Goal: Information Seeking & Learning: Learn about a topic

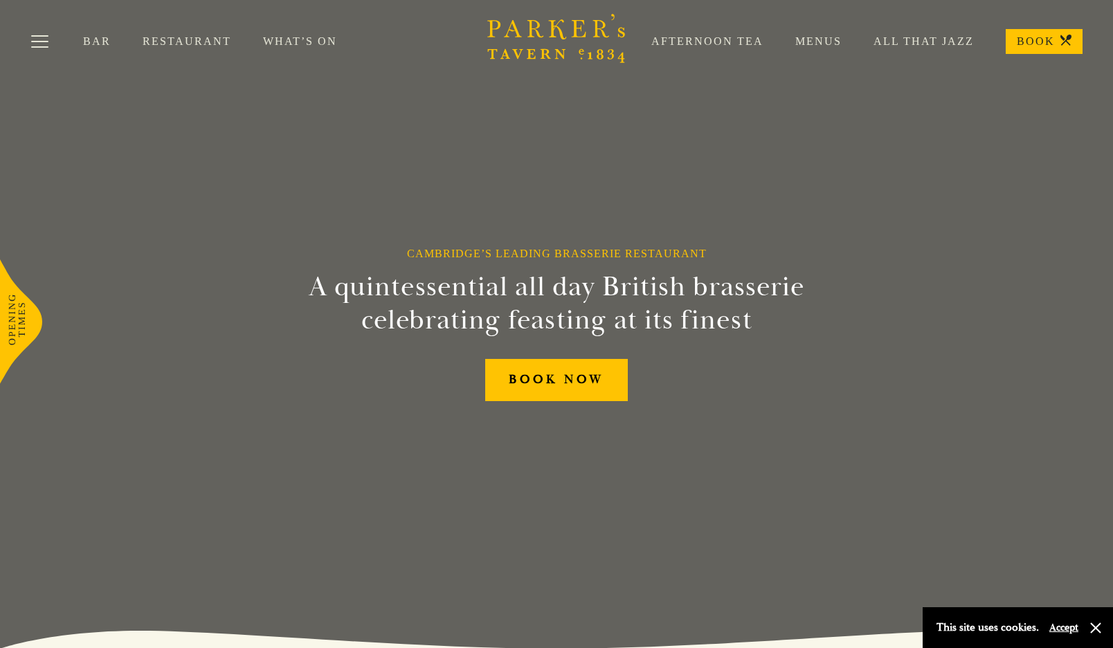
click at [172, 45] on link "Restaurant" at bounding box center [203, 42] width 120 height 14
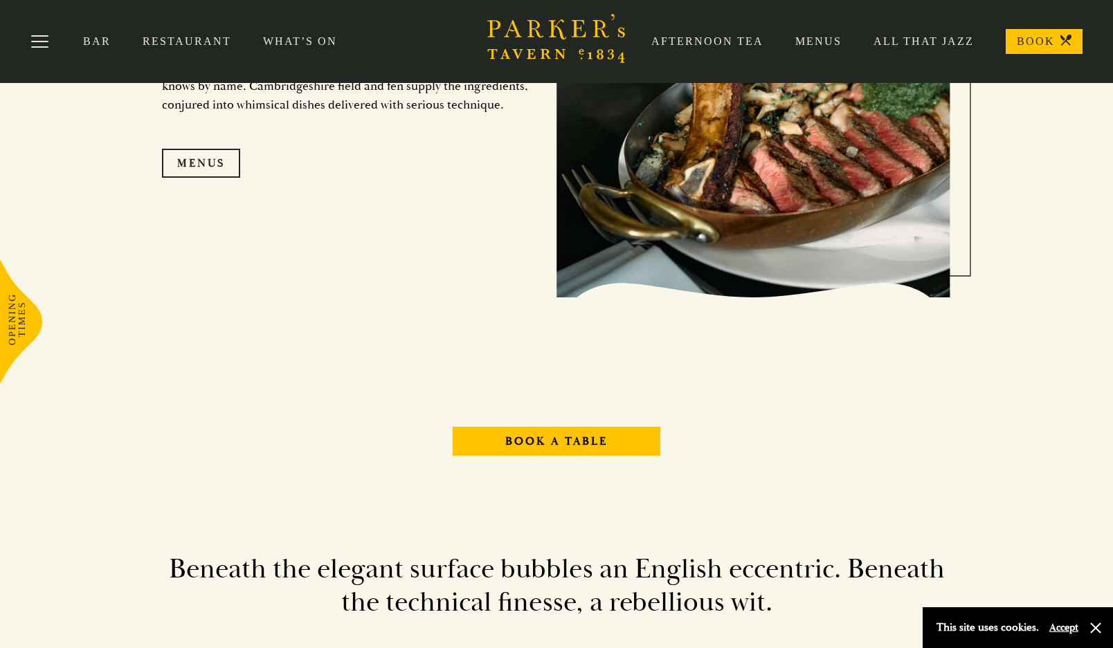
scroll to position [1297, 0]
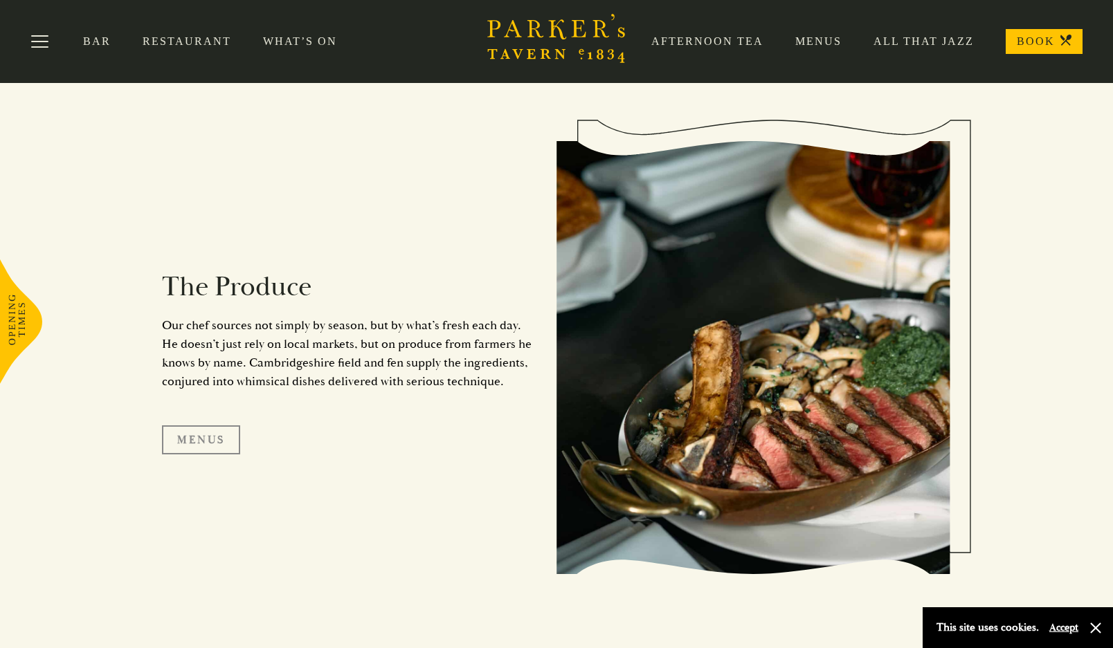
click at [214, 441] on link "Menus" at bounding box center [201, 440] width 78 height 29
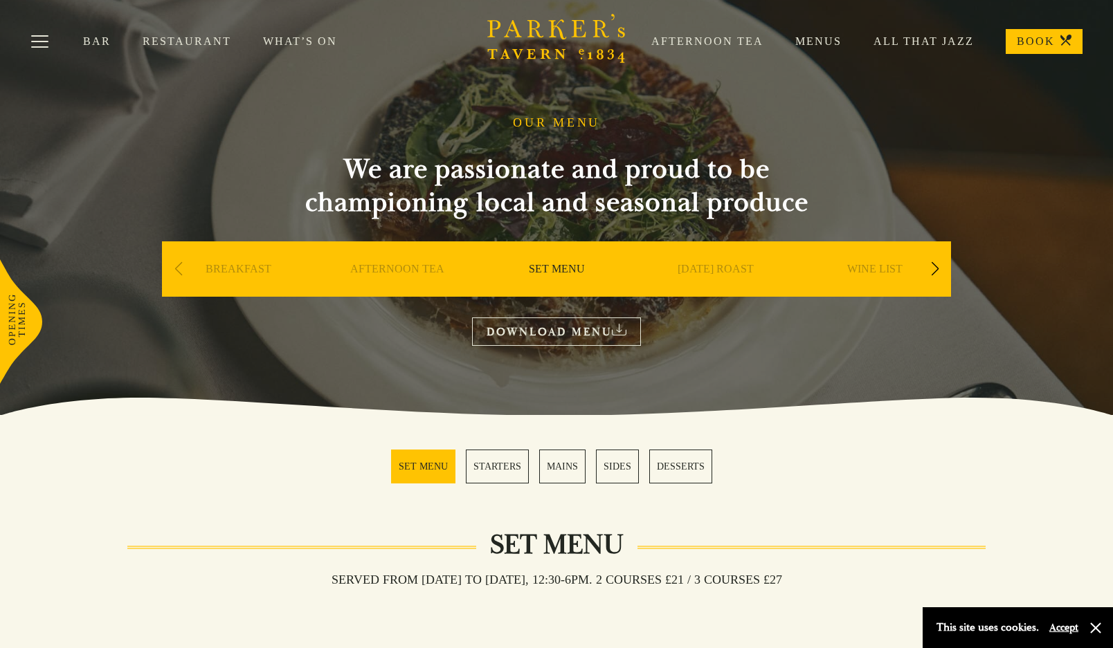
click at [935, 268] on div "Next slide" at bounding box center [934, 269] width 19 height 30
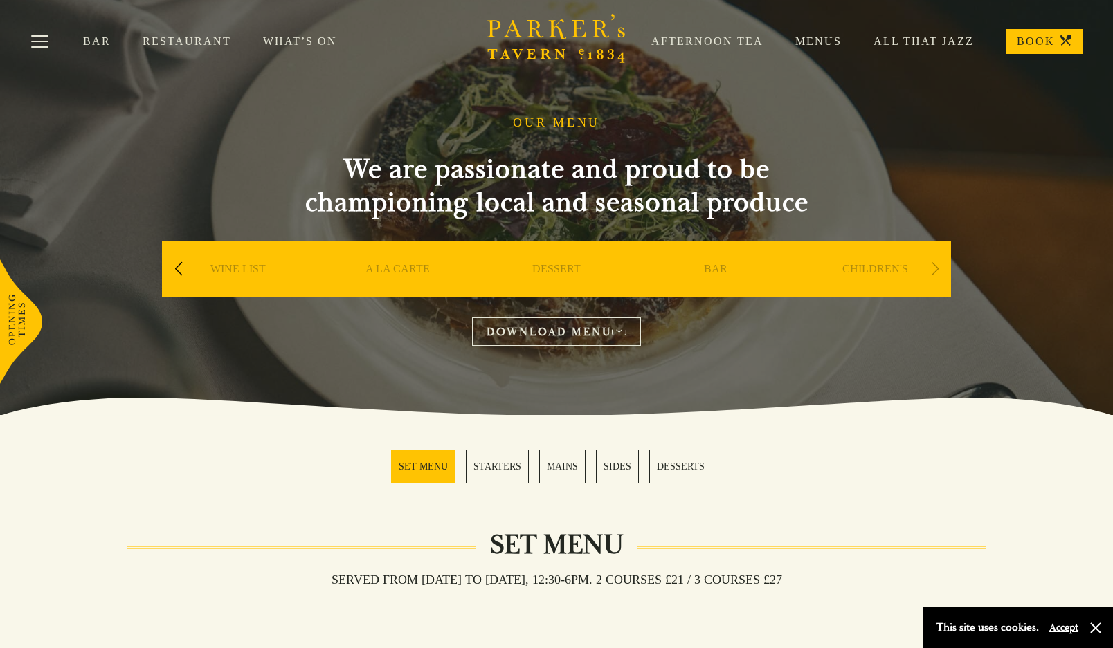
click at [568, 455] on link "MAINS" at bounding box center [562, 467] width 46 height 34
click at [614, 333] on icon at bounding box center [619, 330] width 15 height 12
click at [173, 39] on link "Restaurant" at bounding box center [203, 42] width 120 height 14
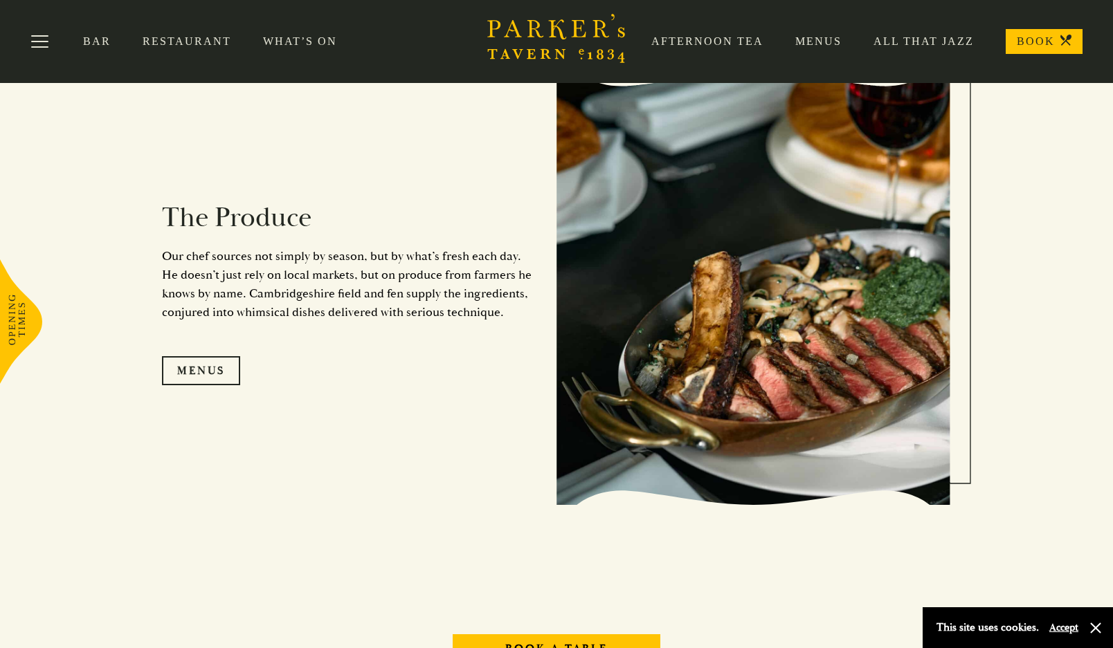
scroll to position [951, 0]
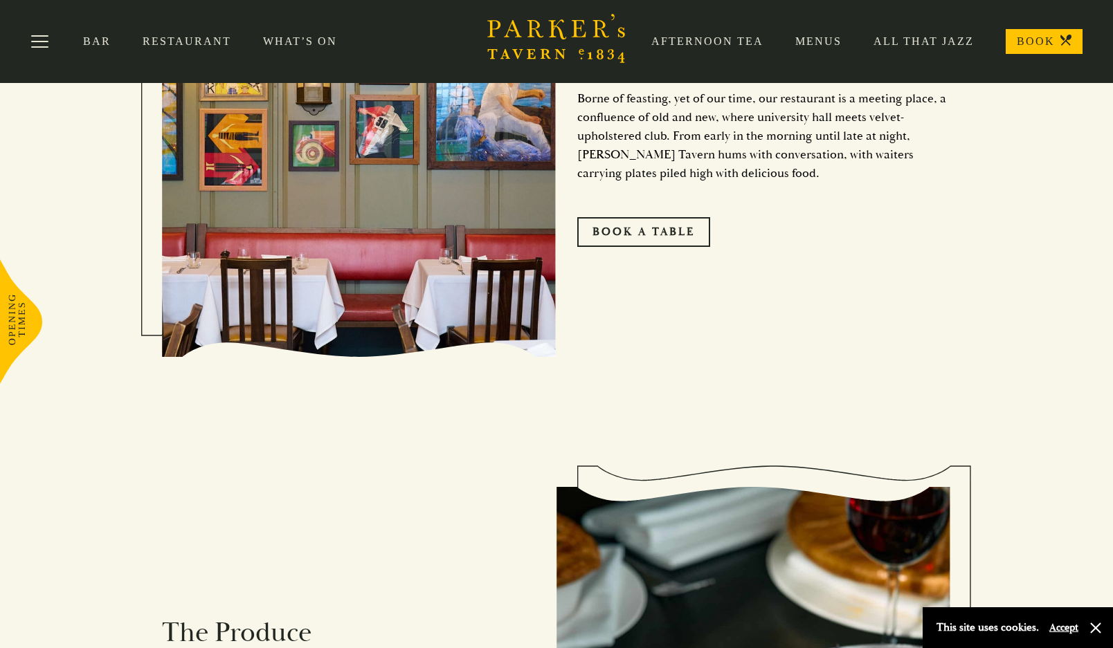
click at [955, 46] on link "All That Jazz" at bounding box center [907, 42] width 132 height 14
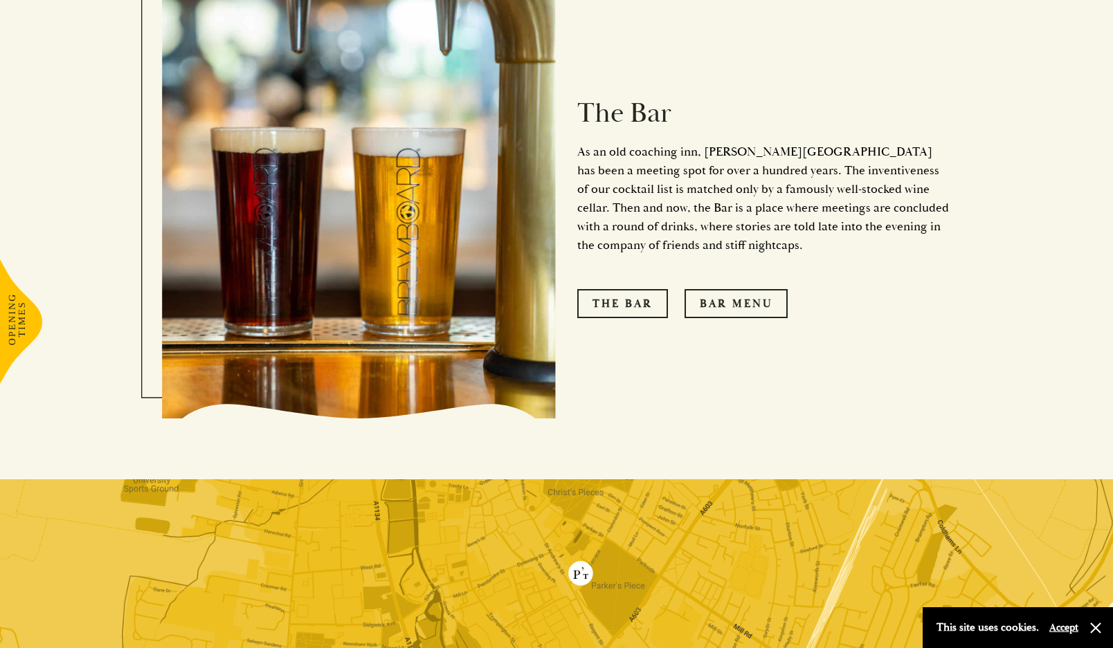
scroll to position [1578, 0]
